Goal: Transaction & Acquisition: Purchase product/service

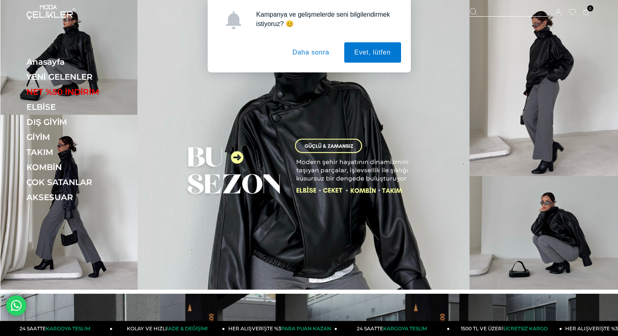
click at [315, 51] on button "Daha sonra" at bounding box center [310, 52] width 57 height 20
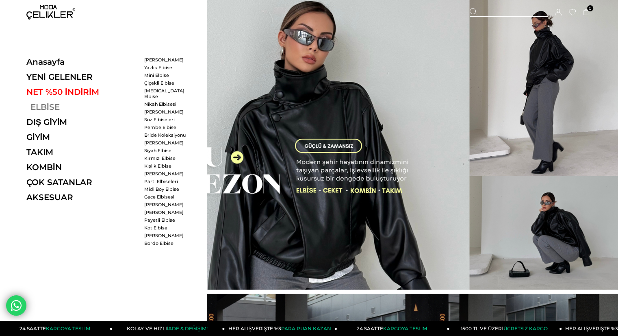
click at [43, 110] on link "ELBİSE" at bounding box center [82, 107] width 112 height 10
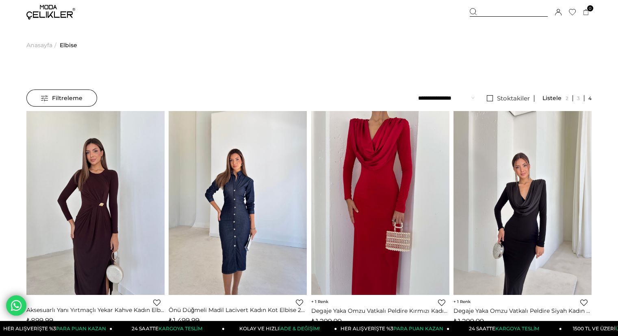
click at [64, 104] on span "Filtreleme" at bounding box center [61, 98] width 41 height 16
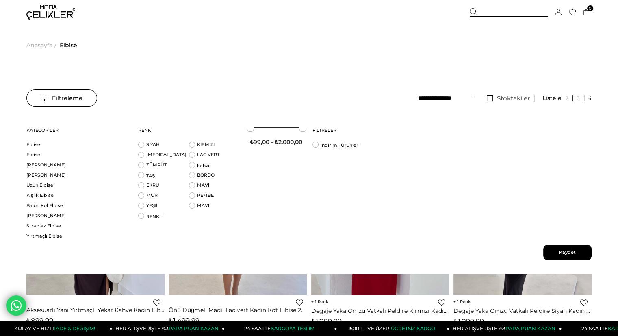
click at [43, 173] on link "[PERSON_NAME]" at bounding box center [77, 175] width 102 height 6
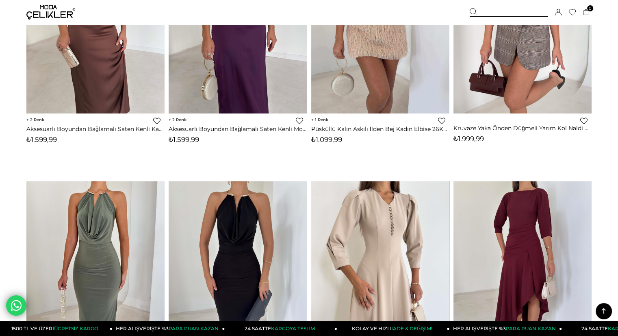
scroll to position [1219, 0]
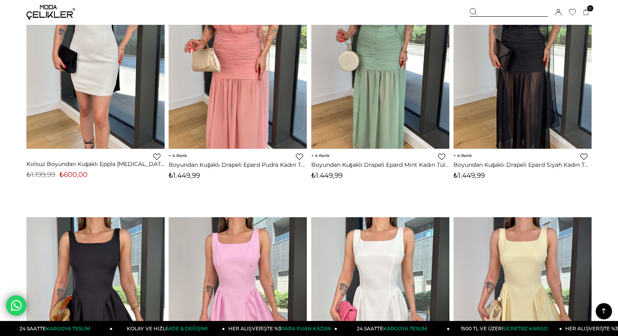
scroll to position [2072, 0]
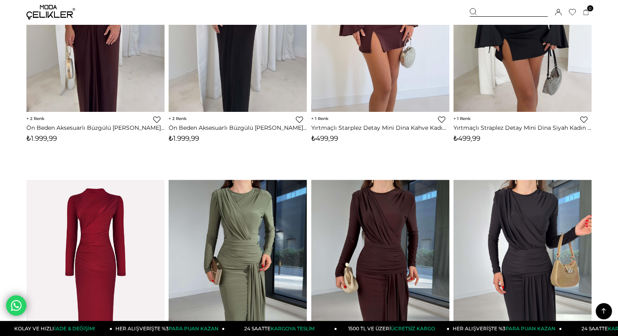
scroll to position [4080, 0]
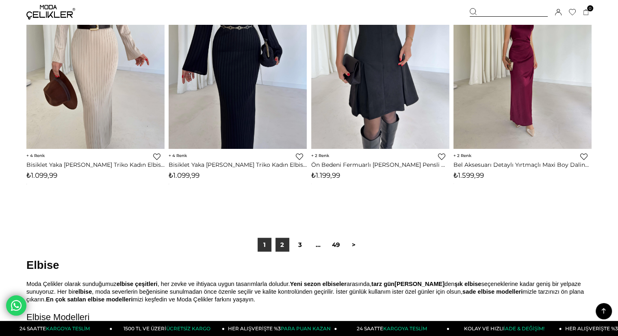
click at [281, 241] on link "2" at bounding box center [282, 245] width 14 height 14
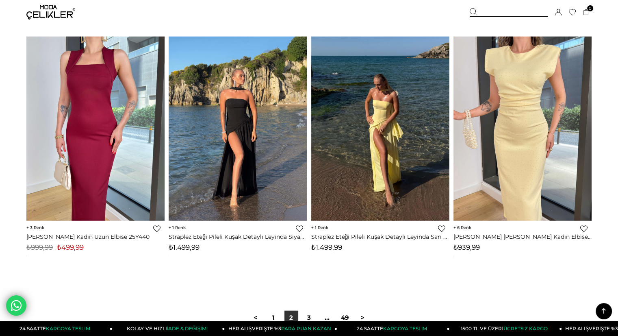
scroll to position [4916, 0]
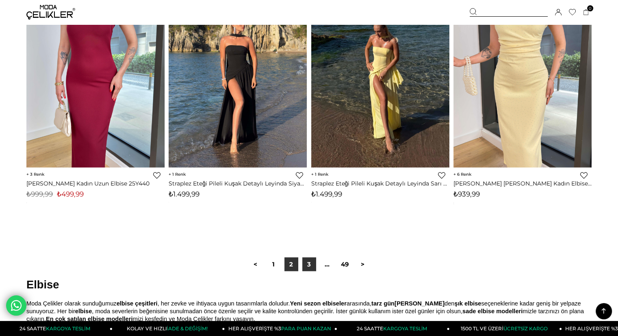
click at [312, 262] on link "3" at bounding box center [309, 264] width 14 height 14
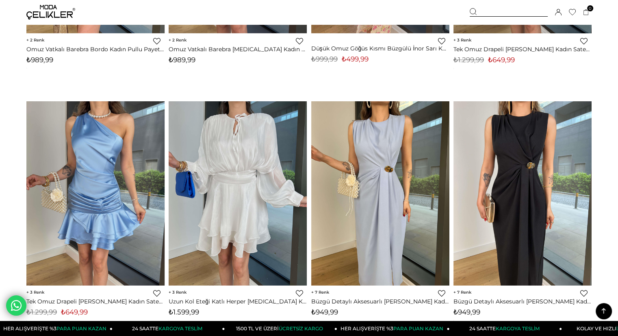
scroll to position [2316, 0]
